Goal: Task Accomplishment & Management: Use online tool/utility

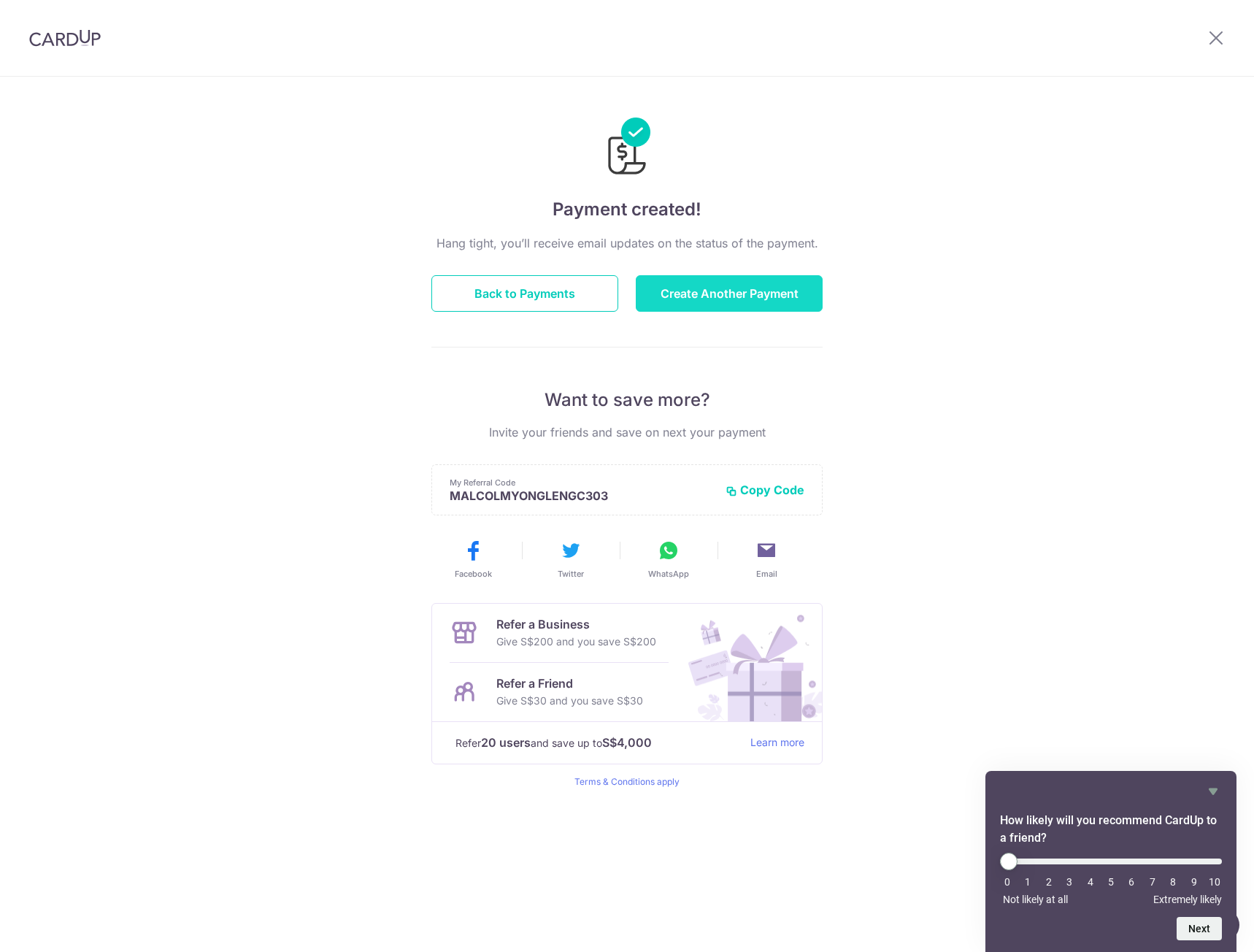
click at [712, 306] on button "Create Another Payment" at bounding box center [729, 293] width 187 height 37
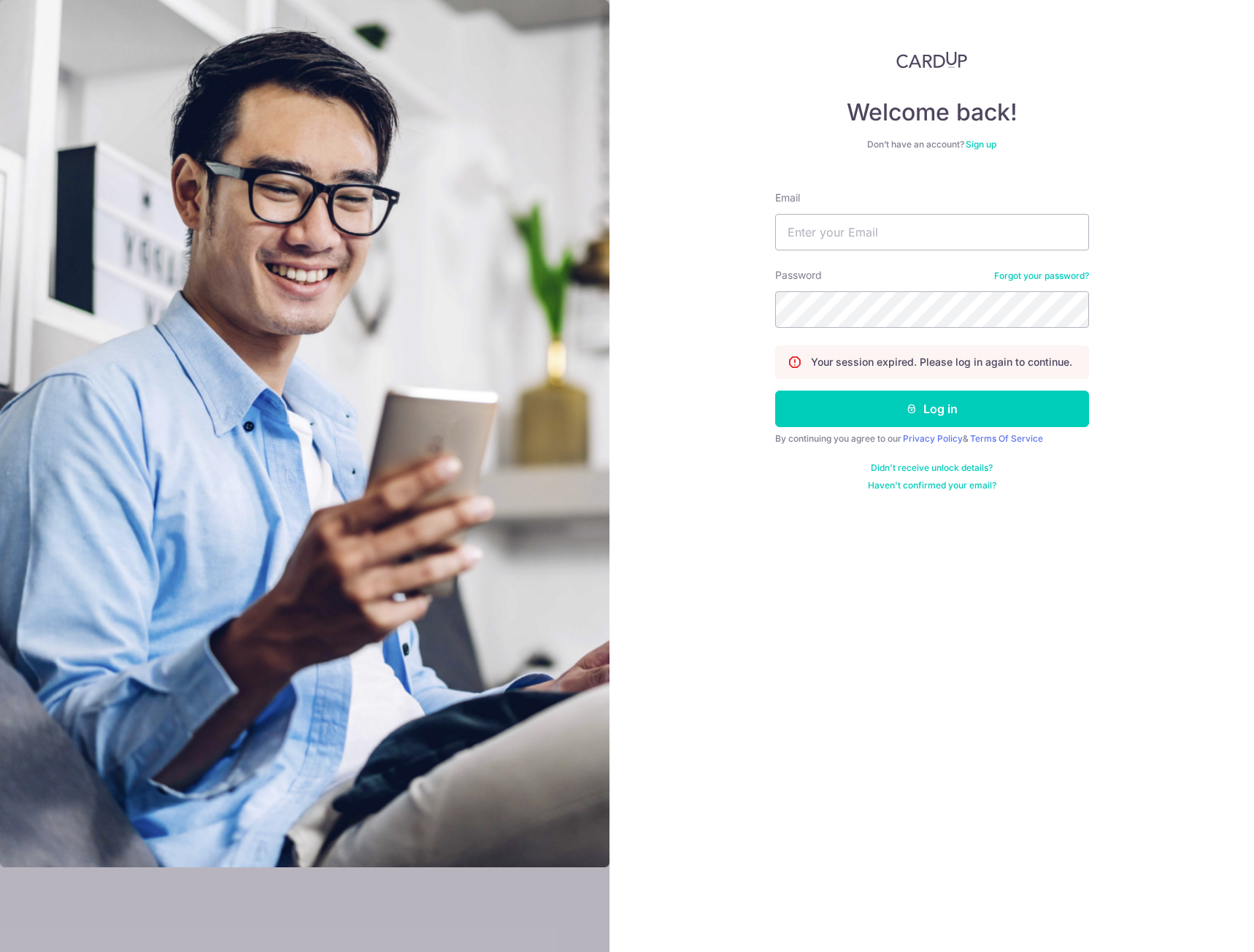
click at [1208, 135] on div "Welcome back! Don’t have an account? Sign up Email Password Forgot your passwor…" at bounding box center [932, 476] width 645 height 952
